Goal: Task Accomplishment & Management: Manage account settings

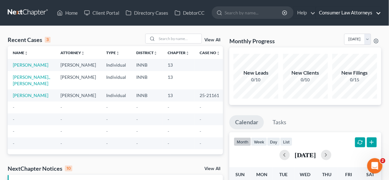
click at [352, 12] on link "Consumer Law Attorneys" at bounding box center [348, 13] width 65 height 12
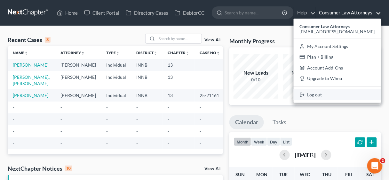
click at [346, 93] on link "Log out" at bounding box center [336, 94] width 87 height 11
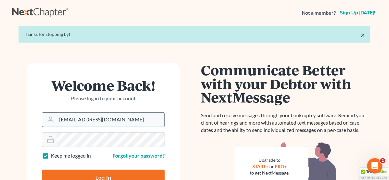
drag, startPoint x: 111, startPoint y: 119, endPoint x: 53, endPoint y: 117, distance: 57.9
click at [53, 117] on div "[EMAIL_ADDRESS][DOMAIN_NAME]" at bounding box center [103, 119] width 123 height 15
type input "pwillis@consumerlawattorneys.com"
click at [100, 172] on input "Log In" at bounding box center [103, 177] width 123 height 16
type input "Thinking..."
